Goal: Book appointment/travel/reservation

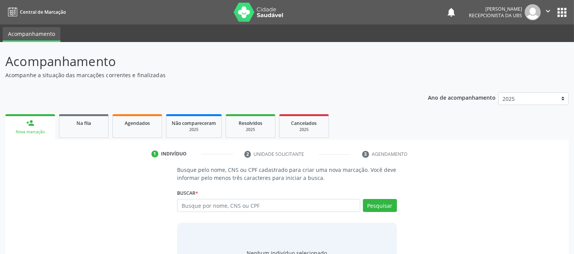
click at [93, 119] on div "Na fila" at bounding box center [84, 123] width 38 height 8
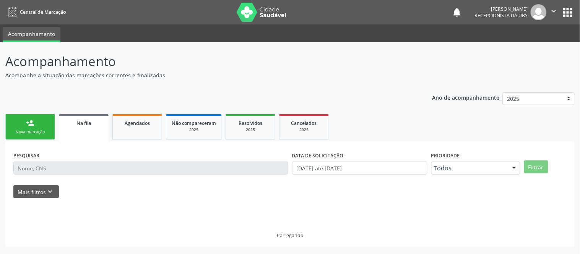
click at [85, 120] on span "Na fila" at bounding box center [84, 123] width 15 height 7
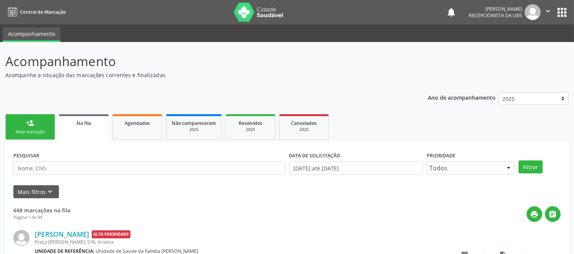
click at [44, 124] on link "person_add Nova marcação" at bounding box center [30, 127] width 50 height 26
click at [33, 127] on link "person_add Nova marcação" at bounding box center [30, 127] width 50 height 26
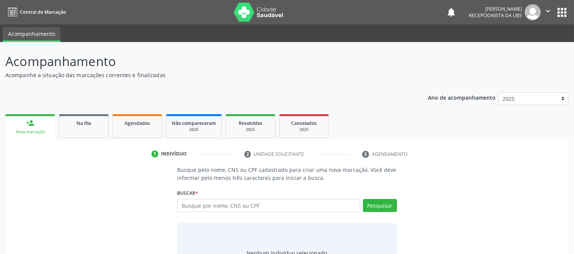
click at [39, 128] on link "person_add Nova marcação" at bounding box center [30, 127] width 50 height 26
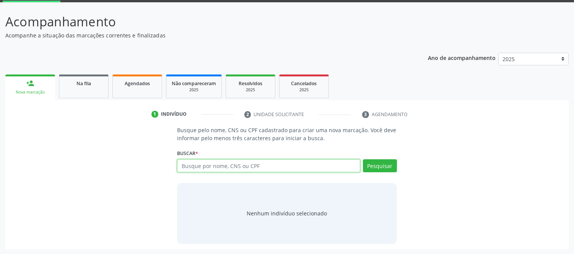
click at [251, 163] on input "text" at bounding box center [268, 166] width 183 height 13
type input "FELIPE SILVA DE ALMEIDA"
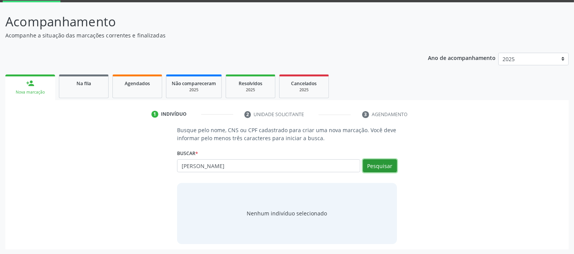
click at [387, 167] on button "Pesquisar" at bounding box center [380, 166] width 34 height 13
type input "FELIPE SILVA DE ALMEIDA"
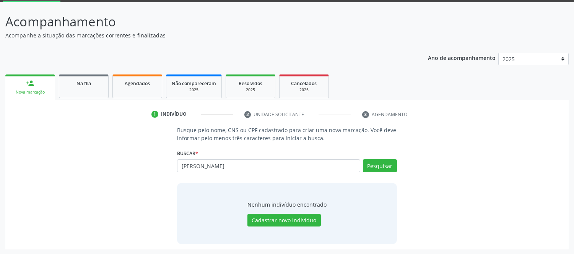
click at [315, 142] on div "Busque pelo nome, CNS ou CPF cadastrado para criar uma nova marcação. Você deve…" at bounding box center [287, 185] width 230 height 118
click at [379, 165] on button "Pesquisar" at bounding box center [380, 166] width 34 height 13
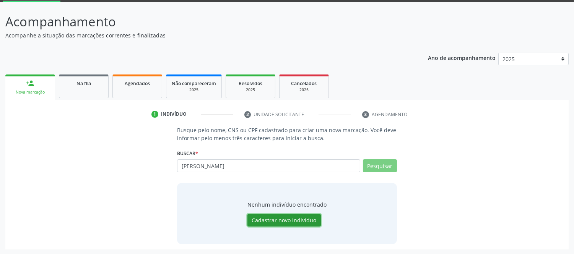
click at [296, 216] on button "Cadastrar novo indivíduo" at bounding box center [284, 220] width 73 height 13
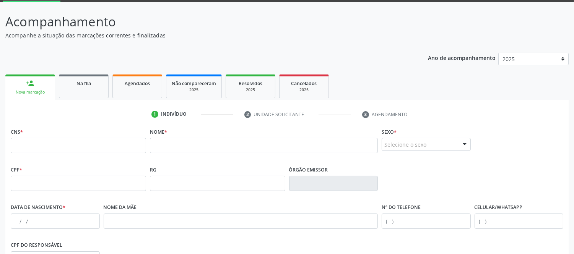
click at [178, 136] on div "Nome *" at bounding box center [264, 139] width 228 height 27
click at [180, 143] on input "text" at bounding box center [264, 145] width 228 height 15
type input "FELIPE SILVA DE ALMEIDA"
click at [496, 165] on div "CPF * RG Órgão emissor" at bounding box center [287, 183] width 557 height 38
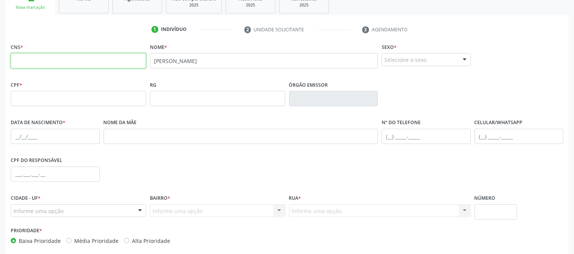
click at [112, 56] on input "text" at bounding box center [78, 60] width 135 height 15
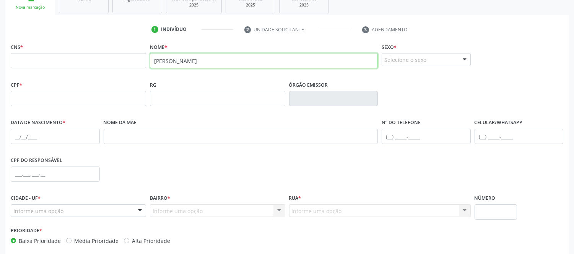
drag, startPoint x: 190, startPoint y: 59, endPoint x: 178, endPoint y: 45, distance: 18.7
click at [190, 59] on input "FELIPE SILVA DE ALMEIDA" at bounding box center [264, 60] width 228 height 15
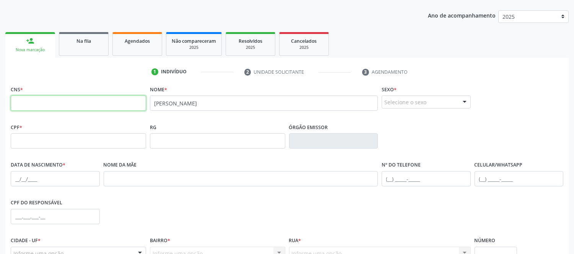
click at [107, 104] on input "text" at bounding box center [78, 103] width 135 height 15
paste input "705 0072 6406 3556"
type input "705 0072 6406 3556"
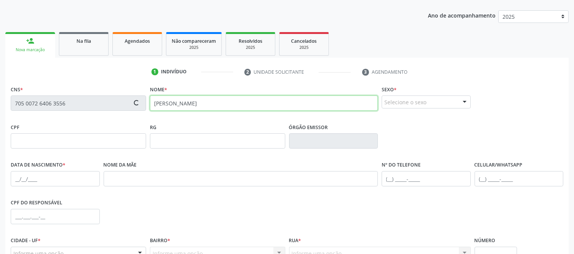
click at [217, 97] on input "FELIPE SILVA DE ALMEIDA" at bounding box center [264, 103] width 228 height 15
click at [218, 97] on input "FELIPE SILVA DE ALMEIDA" at bounding box center [264, 103] width 228 height 15
click at [218, 97] on body "Central de Marcação notifications Larissa Santos de Oliveira Recepcionista da U…" at bounding box center [287, 45] width 574 height 254
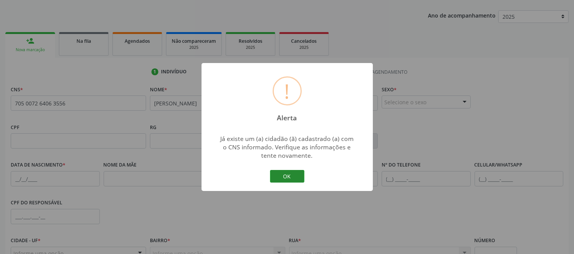
click at [291, 173] on button "OK" at bounding box center [287, 176] width 34 height 13
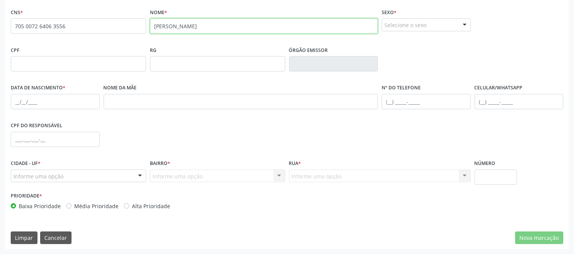
scroll to position [75, 0]
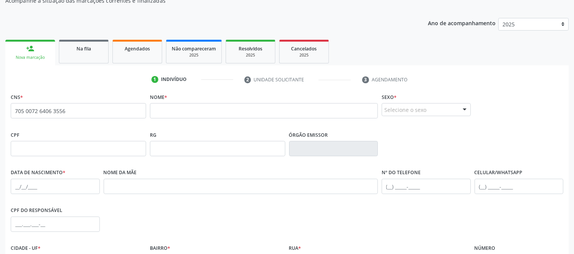
click at [241, 139] on div "RG" at bounding box center [217, 142] width 135 height 27
click at [81, 110] on input "705 0072 6406 3556" at bounding box center [78, 110] width 135 height 15
type input "705 0072 6406 3556"
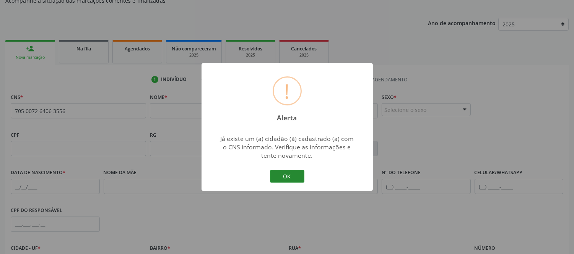
click at [292, 173] on button "OK" at bounding box center [287, 176] width 34 height 13
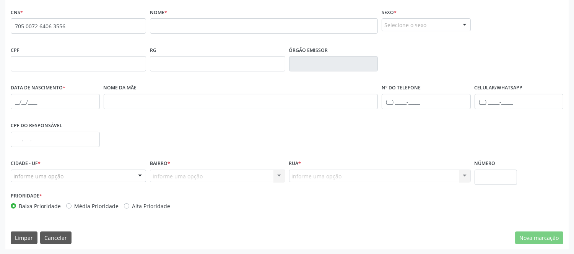
scroll to position [32, 0]
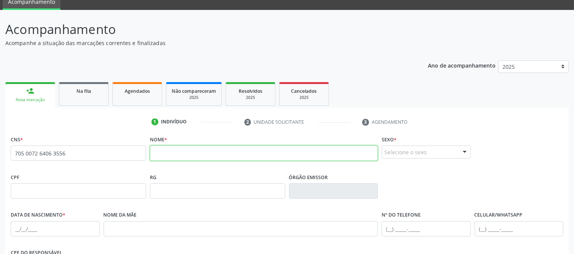
click at [175, 154] on input "text" at bounding box center [264, 153] width 228 height 15
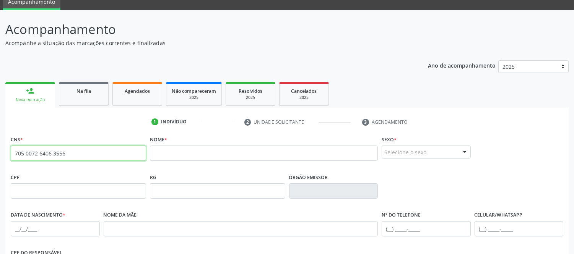
click at [109, 151] on input "705 0072 6406 3556" at bounding box center [78, 153] width 135 height 15
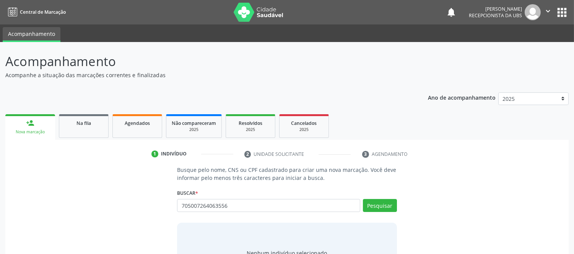
scroll to position [40, 0]
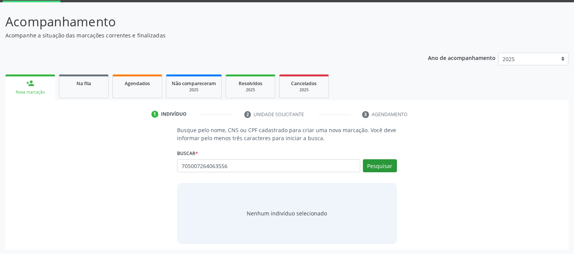
type input "705007264063556"
click at [380, 165] on button "Pesquisar" at bounding box center [380, 166] width 34 height 13
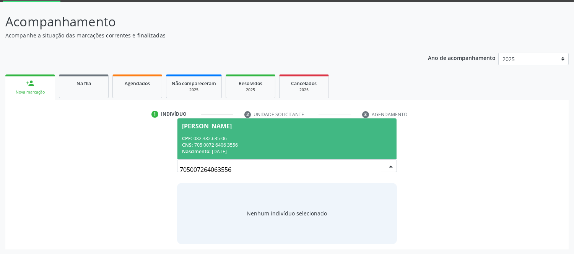
click at [208, 135] on div "CPF: 082.382.635-06" at bounding box center [287, 138] width 210 height 7
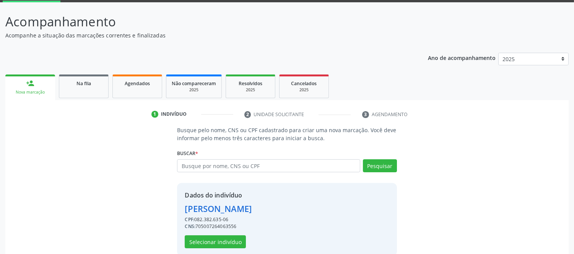
scroll to position [52, 0]
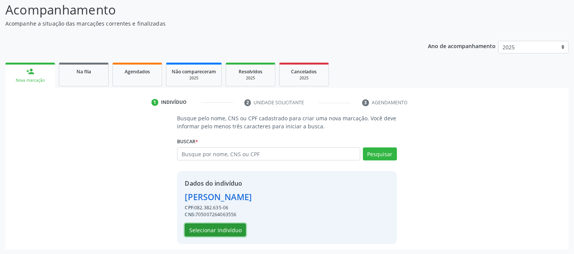
click at [237, 229] on button "Selecionar indivíduo" at bounding box center [215, 230] width 61 height 13
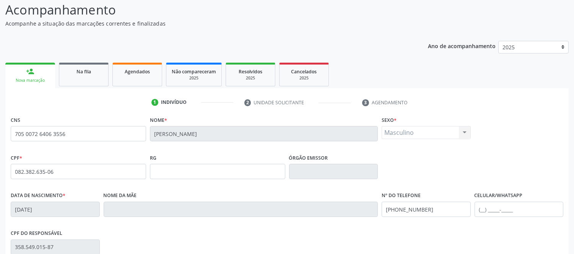
scroll to position [160, 0]
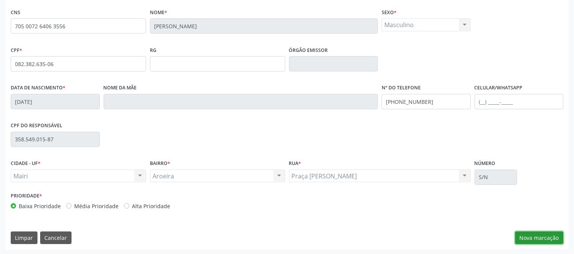
click at [550, 235] on button "Nova marcação" at bounding box center [539, 238] width 48 height 13
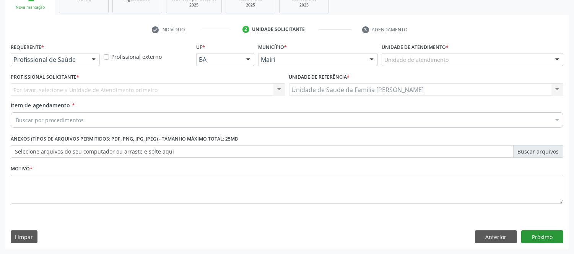
scroll to position [124, 0]
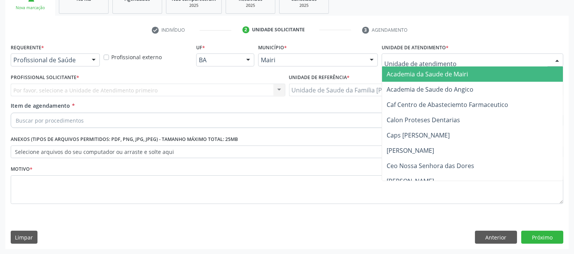
click at [561, 59] on div at bounding box center [557, 60] width 11 height 13
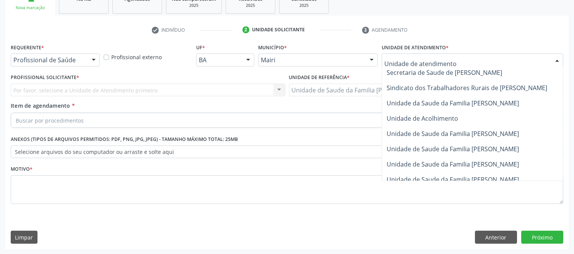
scroll to position [580, 0]
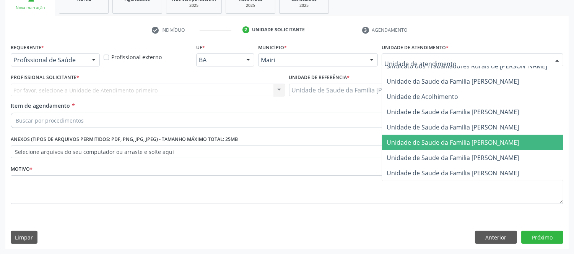
click at [500, 138] on span "Unidade de Saude da Familia [PERSON_NAME]" at bounding box center [453, 142] width 132 height 8
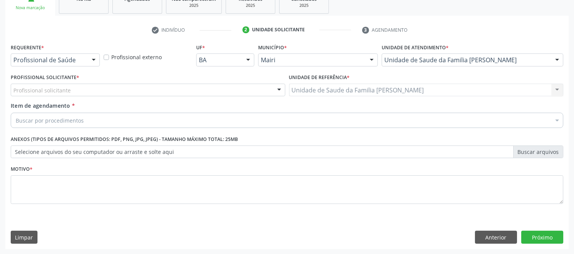
click at [132, 90] on div "Profissional solicitante Auxiliar de Enfermagem - [PERSON_NAME] Auxiliar de [PE…" at bounding box center [148, 90] width 275 height 13
click at [109, 86] on div "Profissional solicitante" at bounding box center [148, 90] width 275 height 13
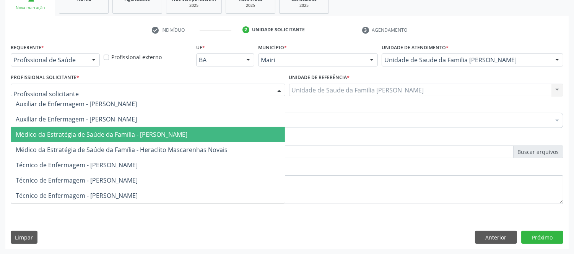
click at [150, 134] on span "Médico da Estratégia de Saúde da Família - [PERSON_NAME]" at bounding box center [102, 134] width 172 height 8
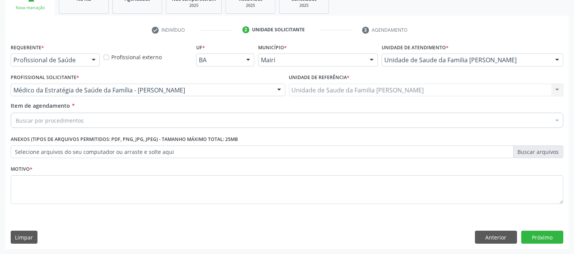
click at [134, 121] on div "Buscar por procedimentos" at bounding box center [287, 120] width 553 height 15
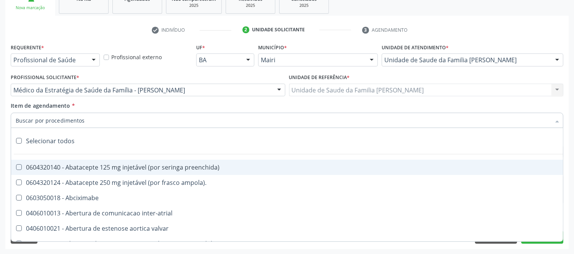
click at [134, 121] on input "Item de agendamento *" at bounding box center [283, 120] width 535 height 15
type input "#"
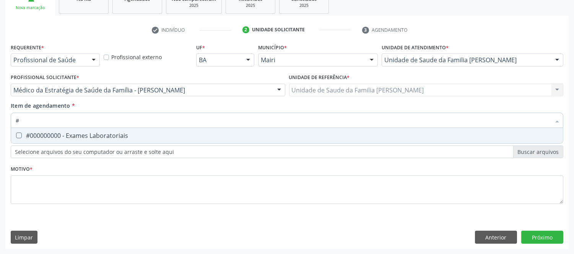
click at [139, 134] on div "#000000000 - Exames Laboratoriais" at bounding box center [287, 136] width 543 height 6
checkbox Laboratoriais "true"
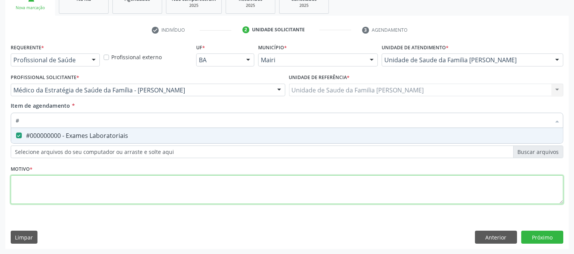
click at [160, 186] on div "Requerente * Profissional de Saúde Profissional de Saúde Paciente Nenhum result…" at bounding box center [287, 128] width 553 height 173
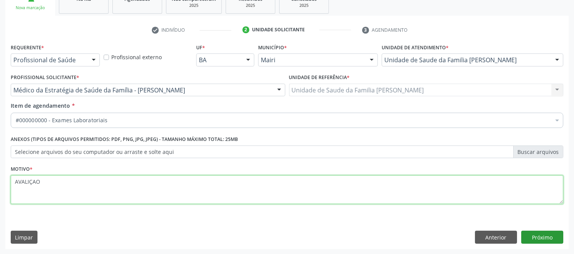
type textarea "AVALIÇAO"
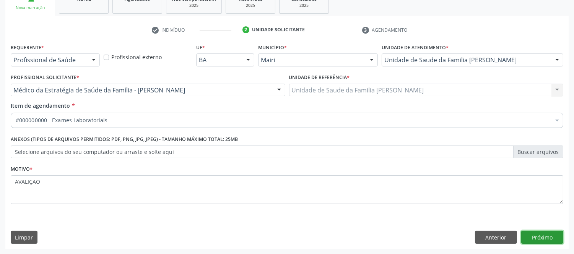
click at [560, 237] on button "Próximo" at bounding box center [542, 237] width 42 height 13
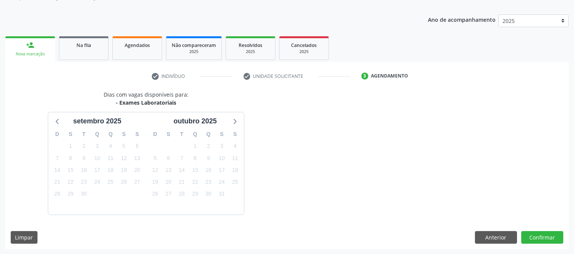
scroll to position [101, 0]
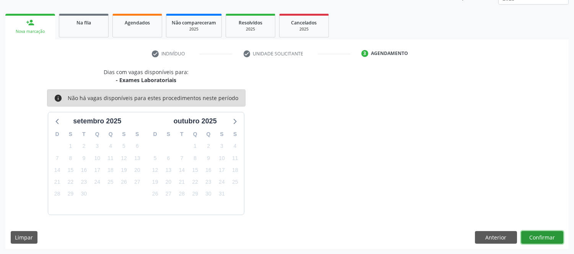
click at [539, 243] on button "Confirmar" at bounding box center [542, 237] width 42 height 13
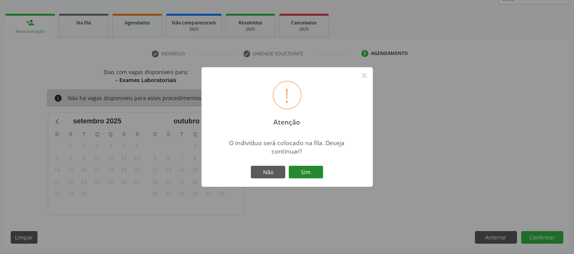
click at [315, 174] on button "Sim" at bounding box center [306, 172] width 34 height 13
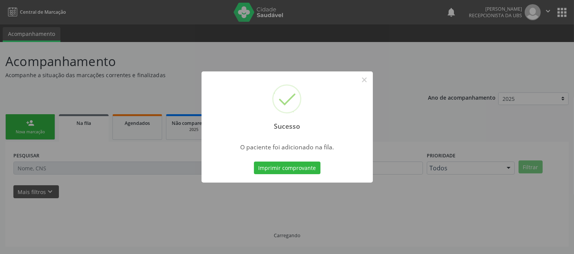
scroll to position [0, 0]
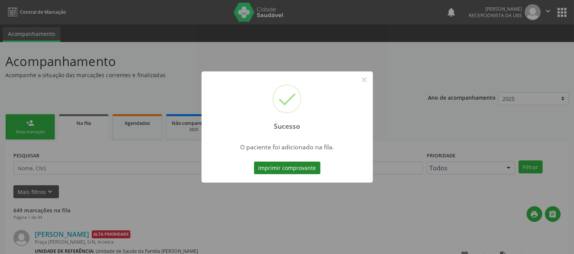
click at [318, 166] on button "Imprimir comprovante" at bounding box center [287, 168] width 67 height 13
